Goal: Task Accomplishment & Management: Complete application form

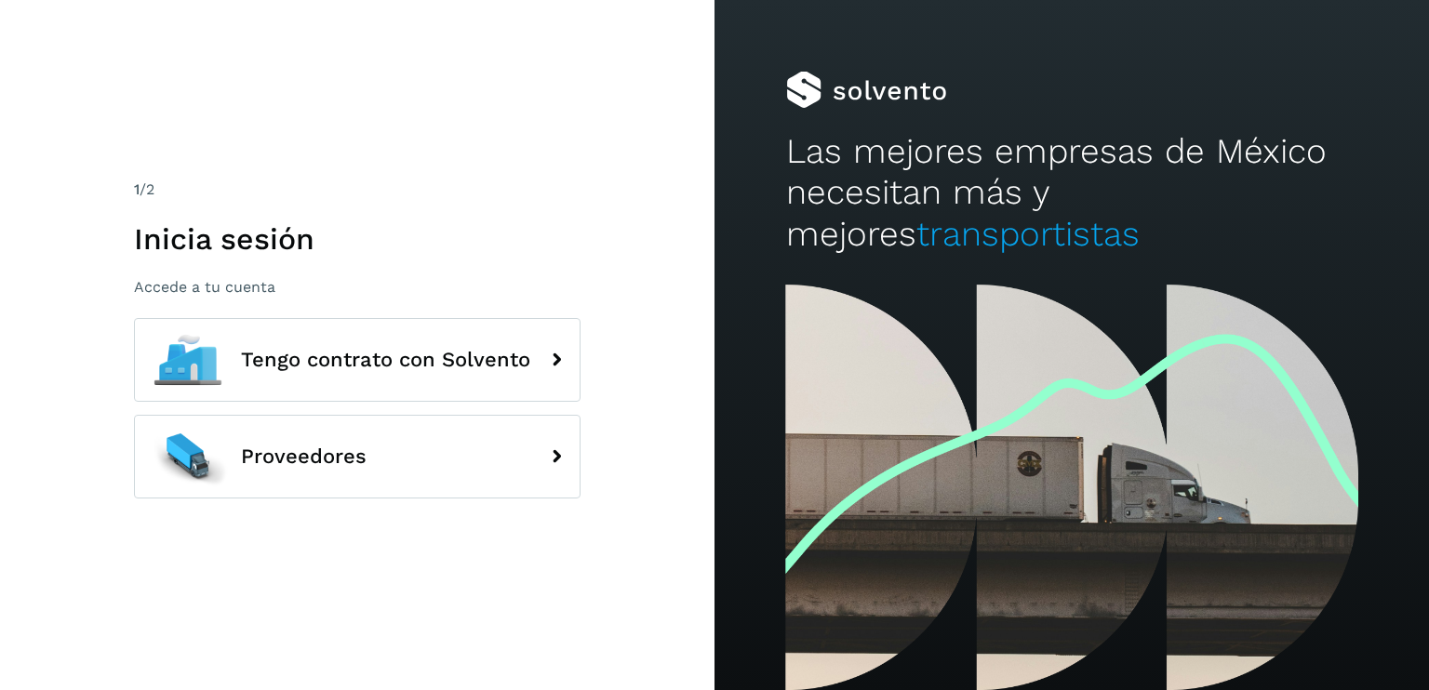
click at [197, 287] on p "Accede a tu cuenta" at bounding box center [357, 287] width 447 height 18
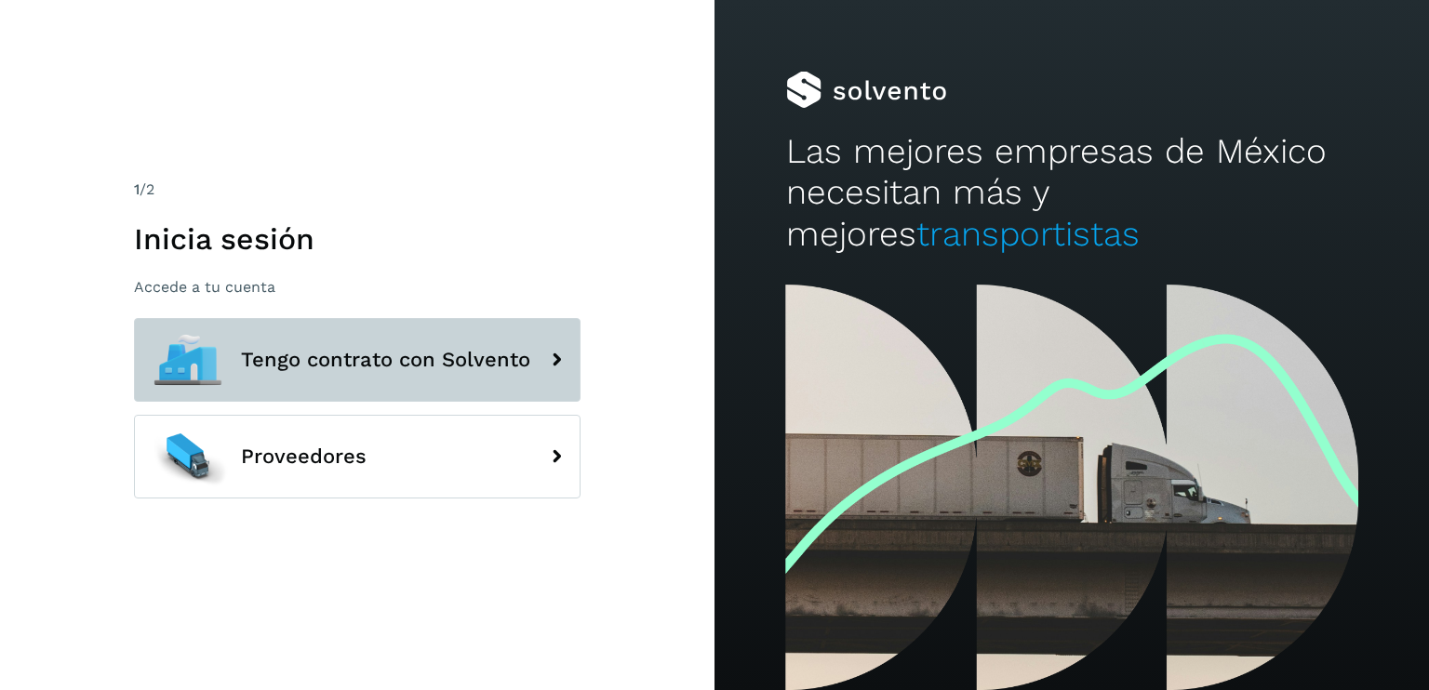
click at [319, 359] on span "Tengo contrato con Solvento" at bounding box center [385, 360] width 289 height 22
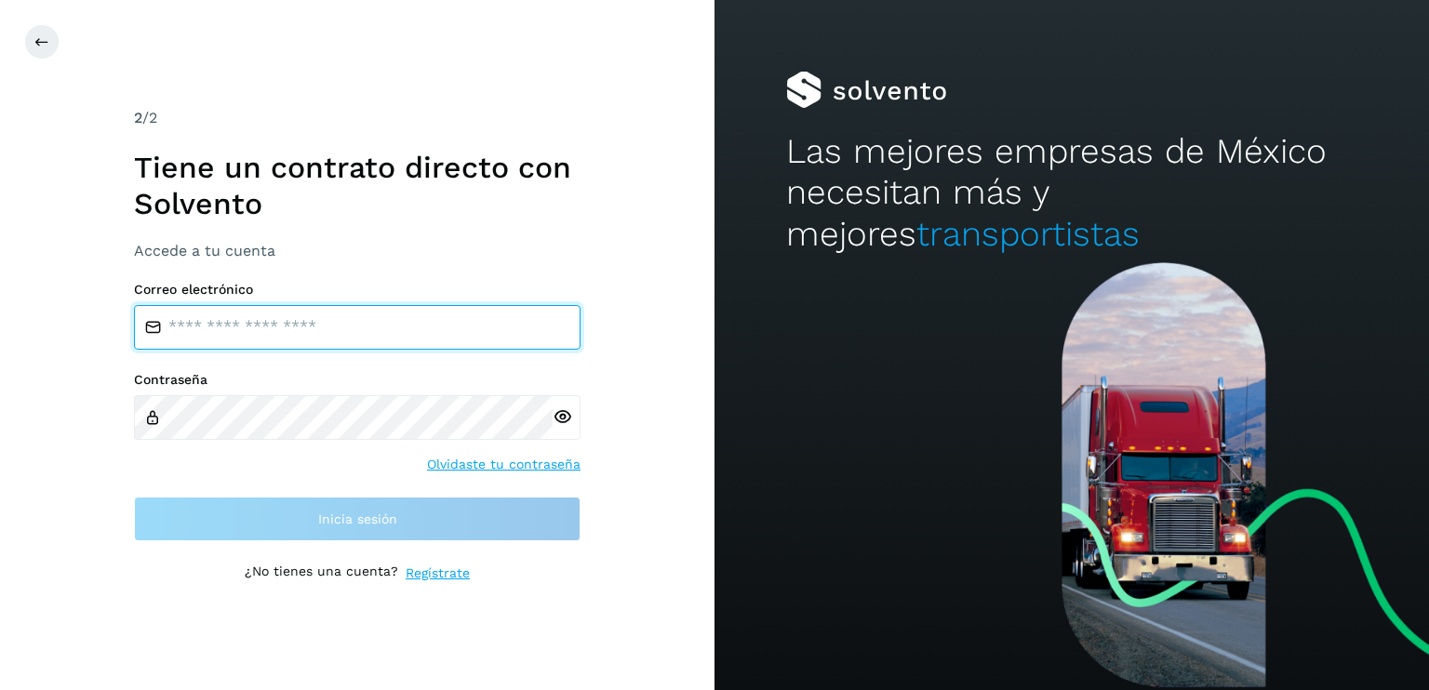
type input "**********"
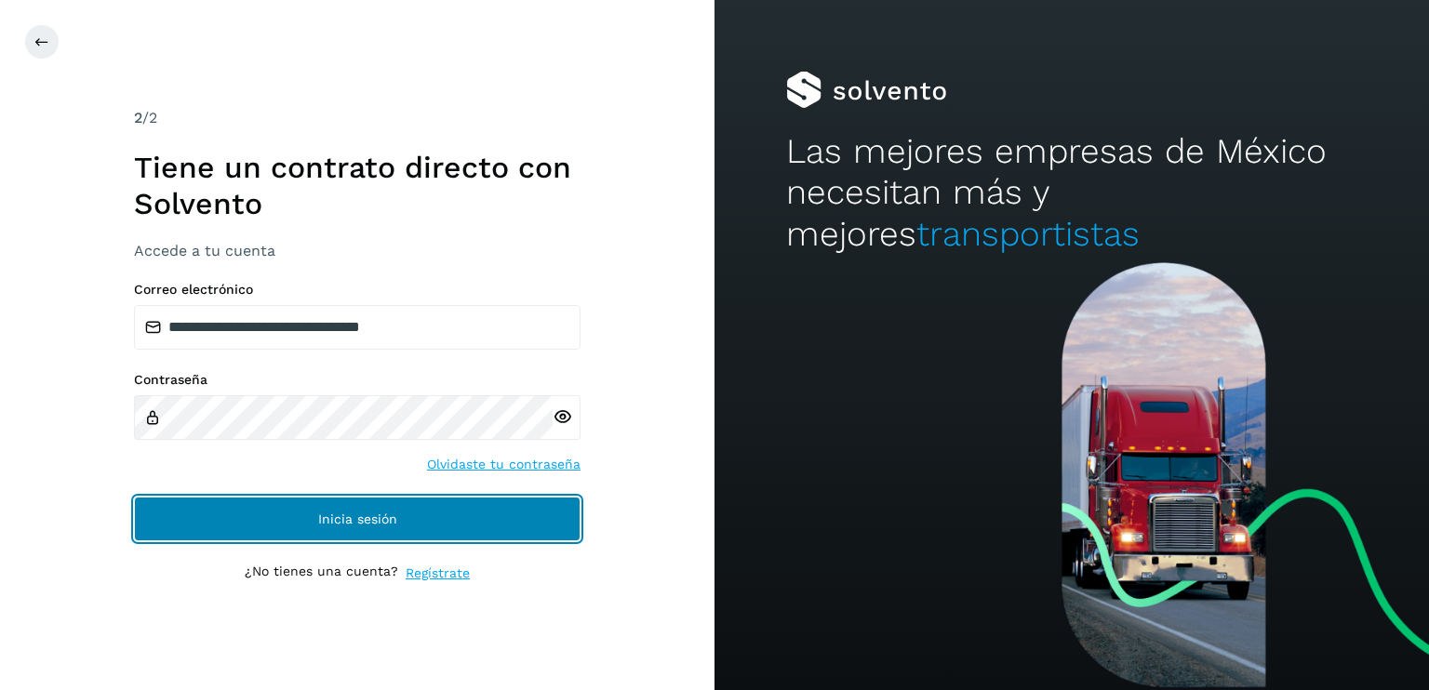
click at [365, 516] on span "Inicia sesión" at bounding box center [357, 519] width 79 height 13
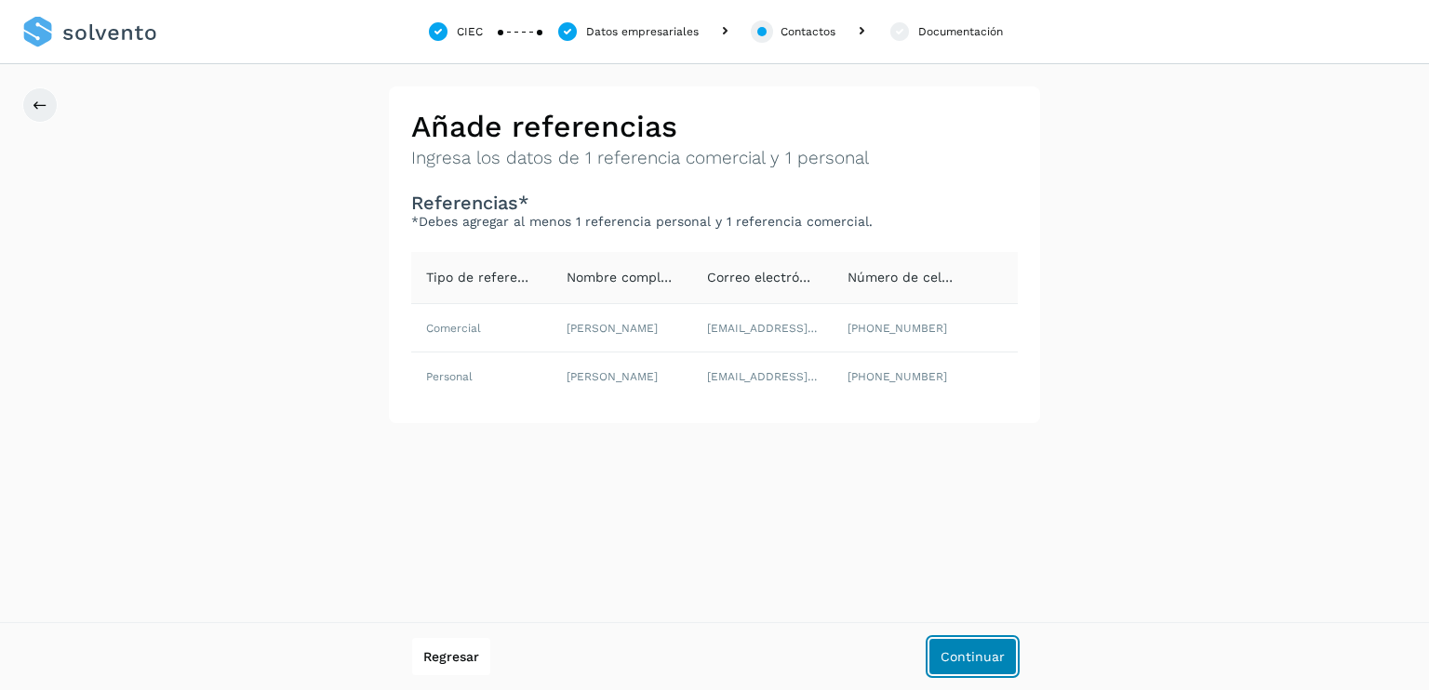
click at [974, 639] on button "Continuar" at bounding box center [973, 656] width 88 height 37
click at [972, 658] on span "Continuar" at bounding box center [973, 656] width 64 height 13
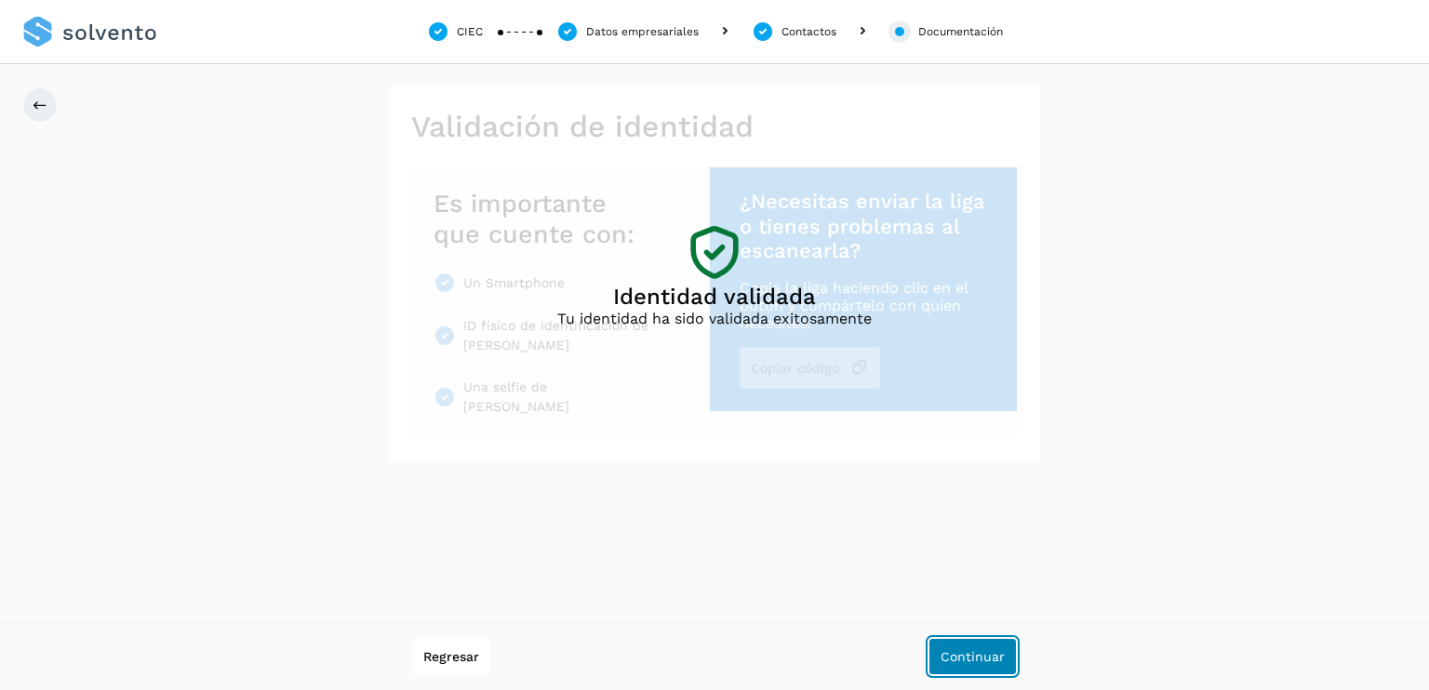
click at [972, 658] on span "Continuar" at bounding box center [973, 656] width 64 height 13
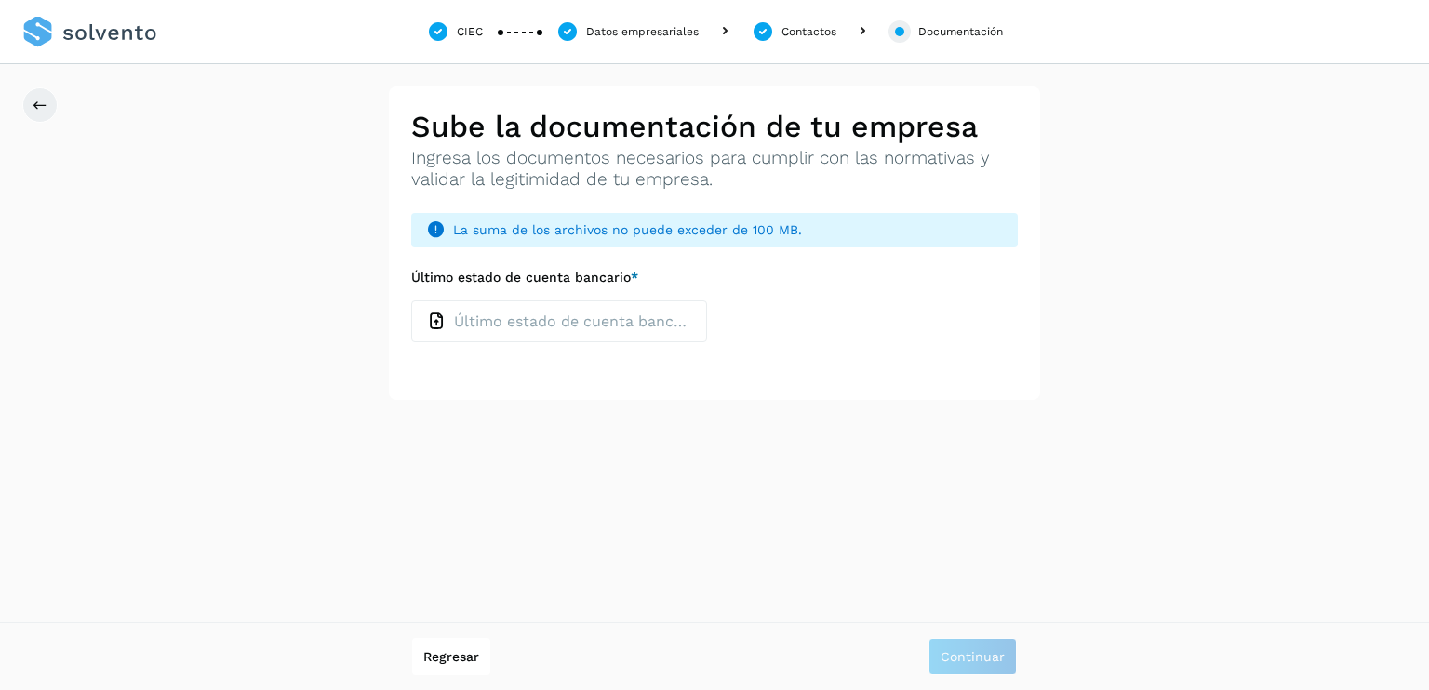
click at [436, 321] on icon at bounding box center [437, 322] width 20 height 20
click at [411, 301] on input "Último estado de cuenta bancario *" at bounding box center [410, 300] width 1 height 1
type input "**********"
click at [945, 645] on button "Continuar" at bounding box center [973, 656] width 88 height 37
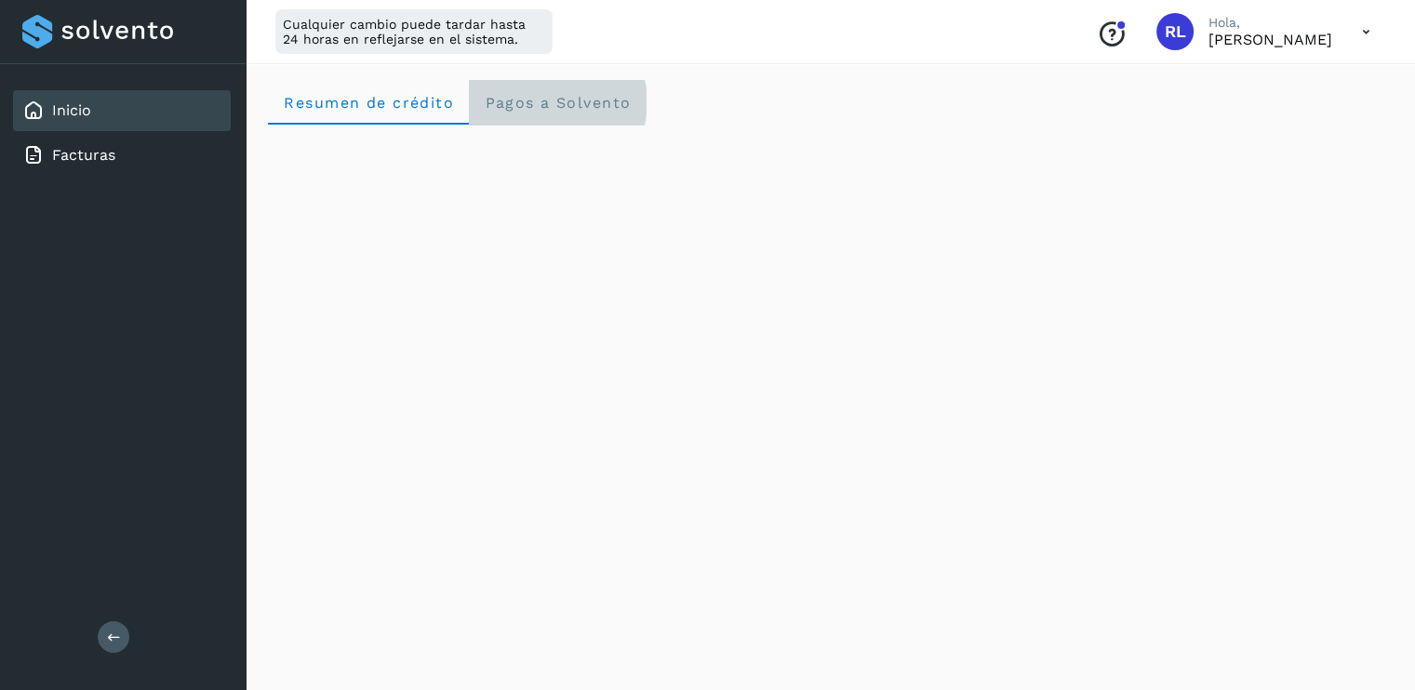
click at [521, 106] on span "Pagos a Solvento" at bounding box center [557, 103] width 147 height 18
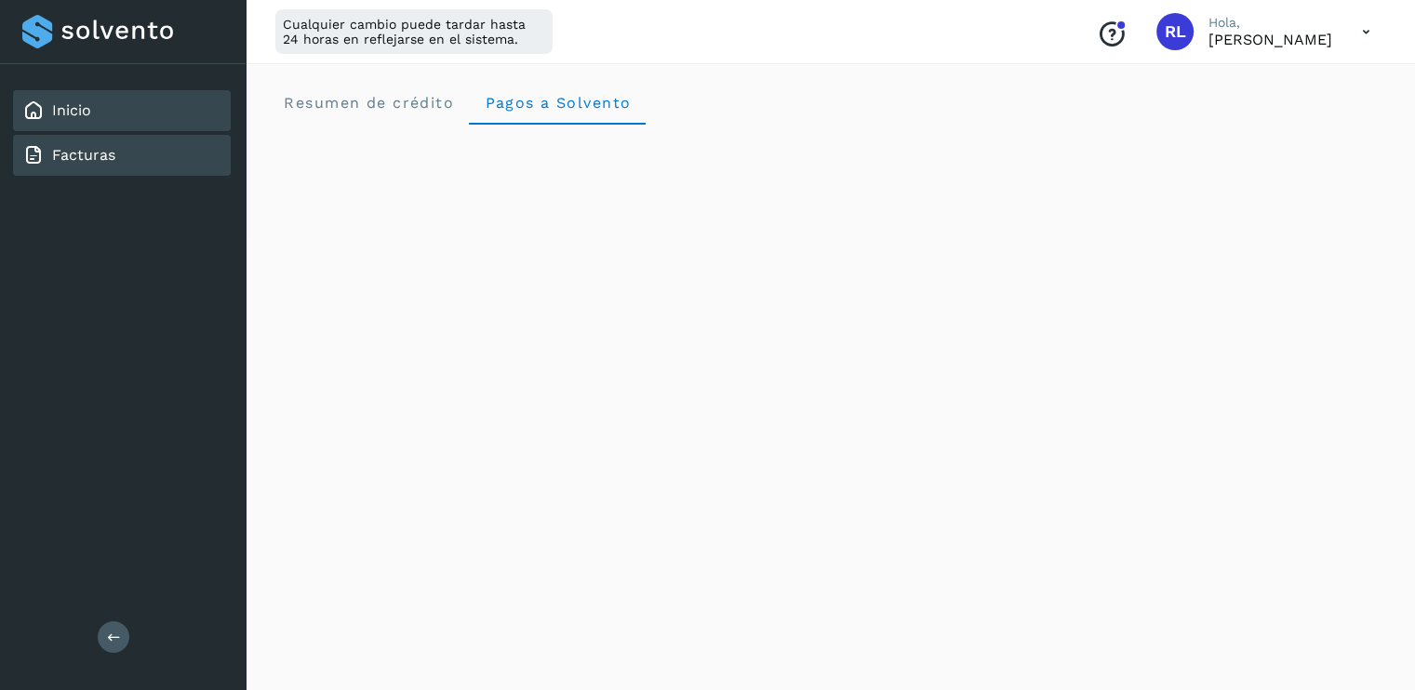
click at [96, 160] on link "Facturas" at bounding box center [83, 155] width 63 height 18
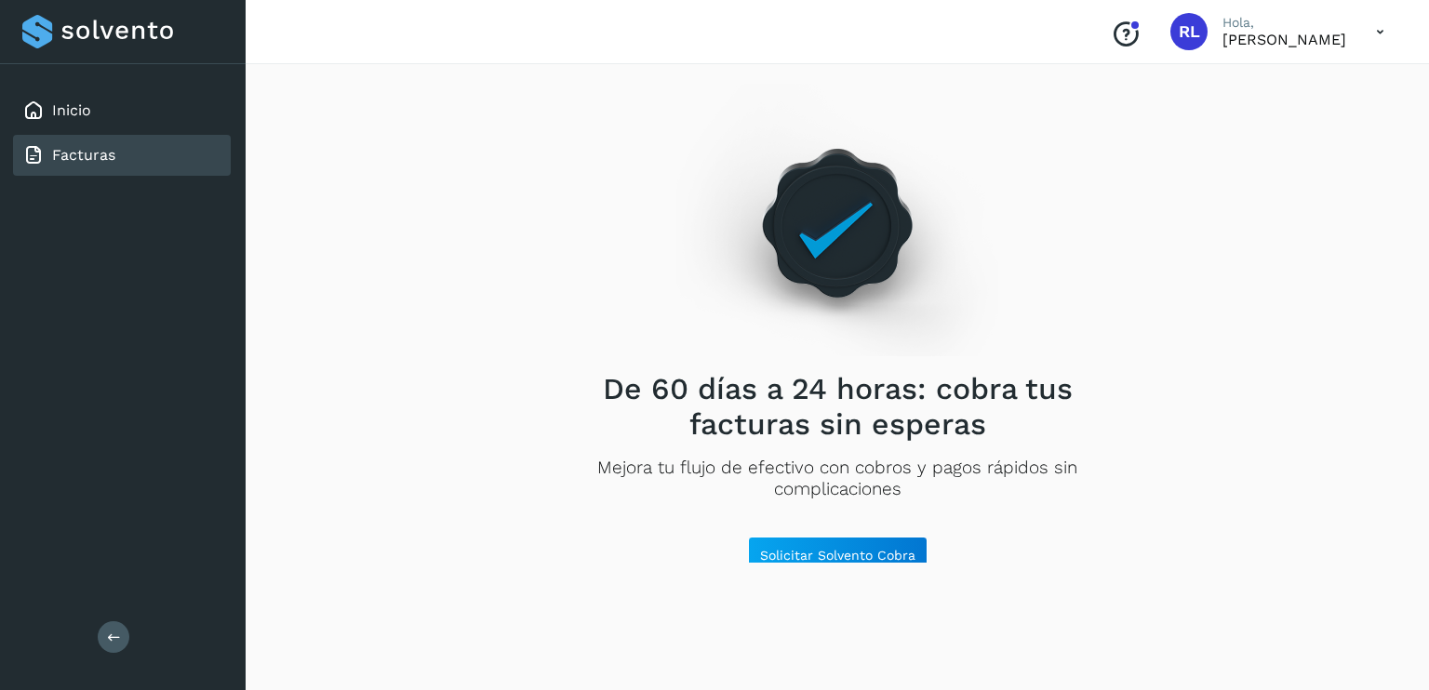
scroll to position [11, 0]
